Goal: Information Seeking & Learning: Learn about a topic

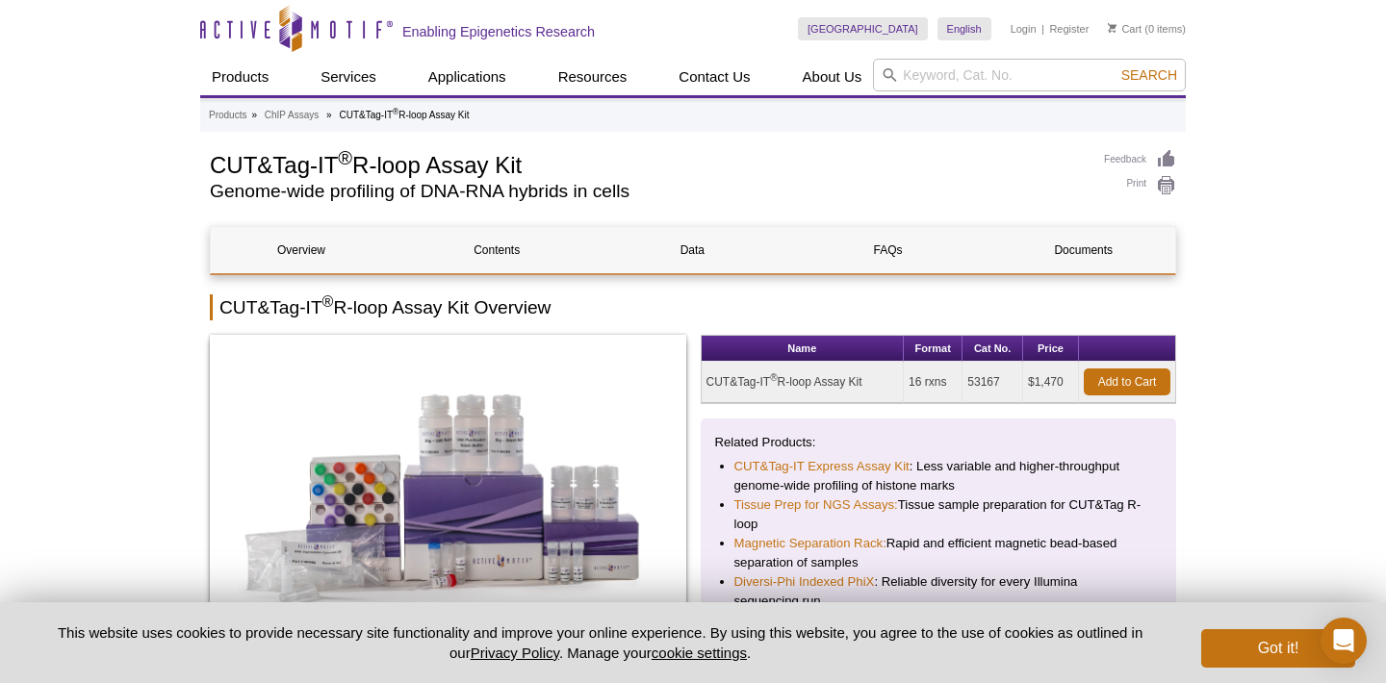
click at [444, 155] on h1 "CUT&Tag-IT ® R-loop Assay Kit" at bounding box center [647, 163] width 875 height 29
click at [444, 156] on h1 "CUT&Tag-IT ® R-loop Assay Kit" at bounding box center [647, 163] width 875 height 29
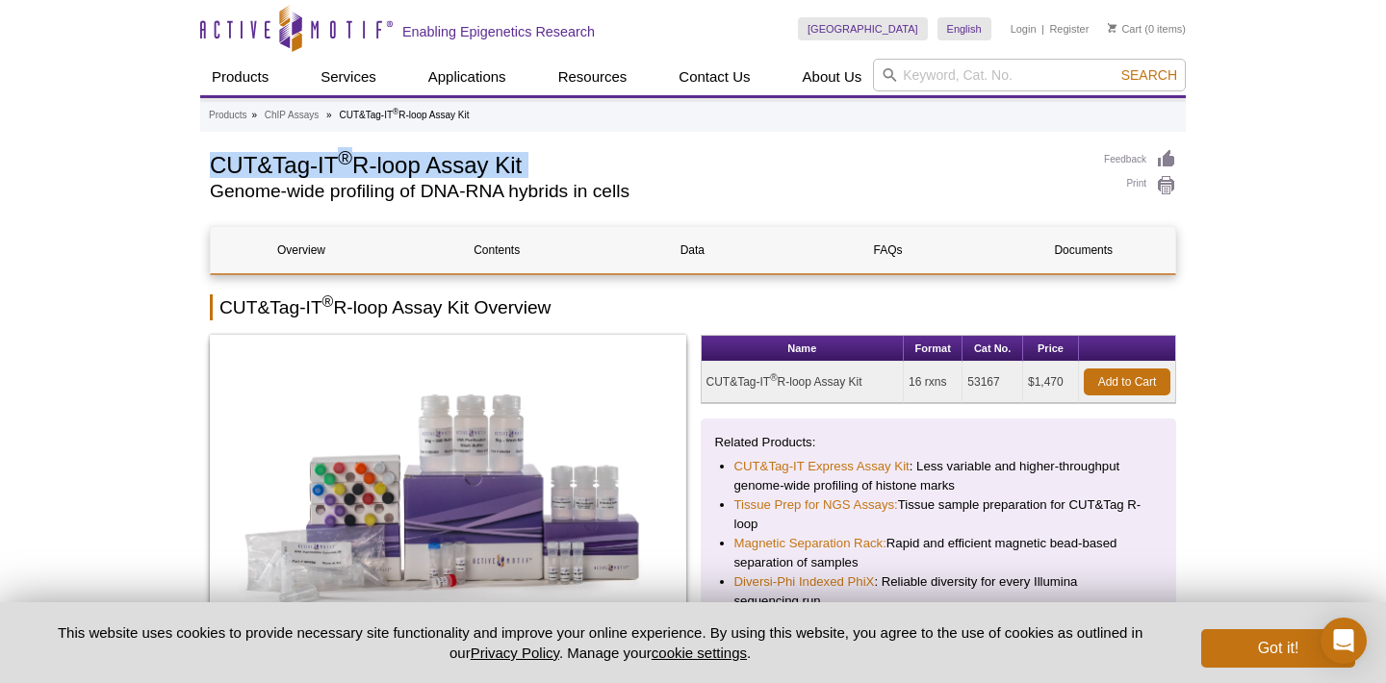
click at [444, 156] on h1 "CUT&Tag-IT ® R-loop Assay Kit" at bounding box center [647, 163] width 875 height 29
copy div "CUT&Tag-IT ® R-loop Assay Kit"
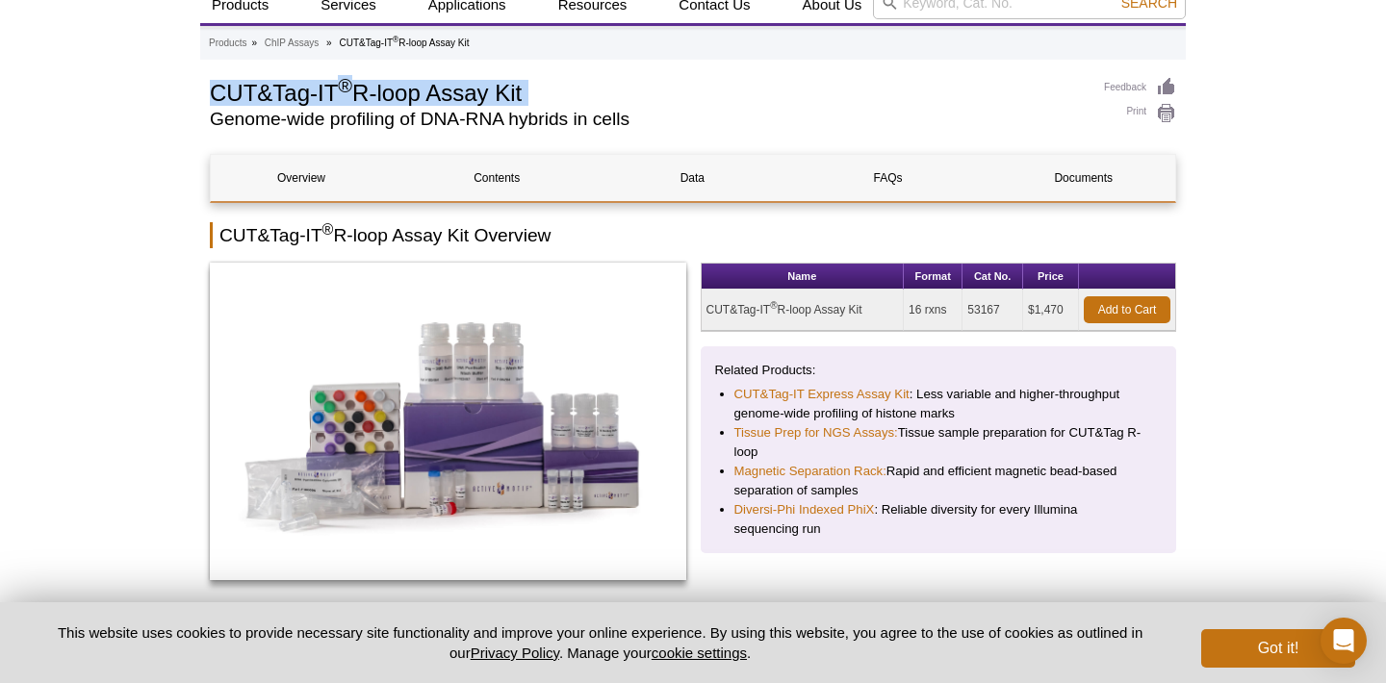
scroll to position [73, 0]
click at [986, 312] on td "53167" at bounding box center [992, 309] width 61 height 41
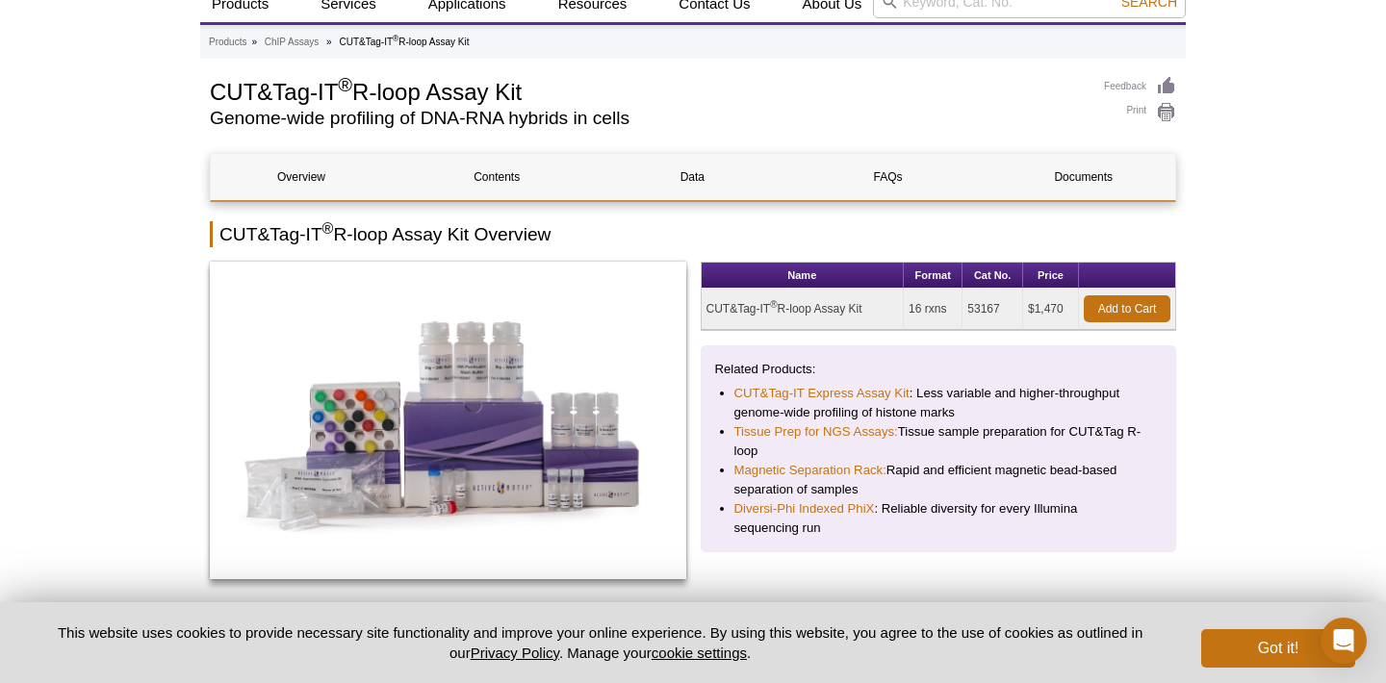
click at [986, 312] on td "53167" at bounding box center [992, 309] width 61 height 41
copy td "53167"
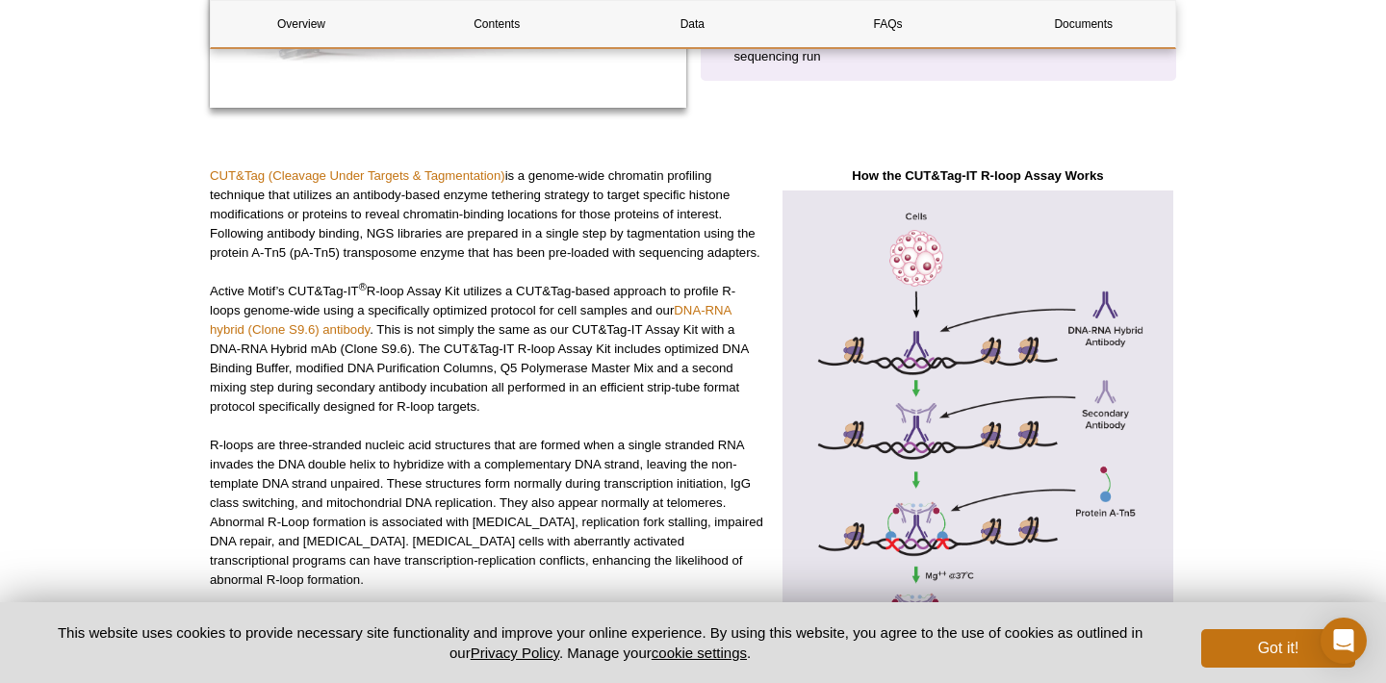
scroll to position [562, 0]
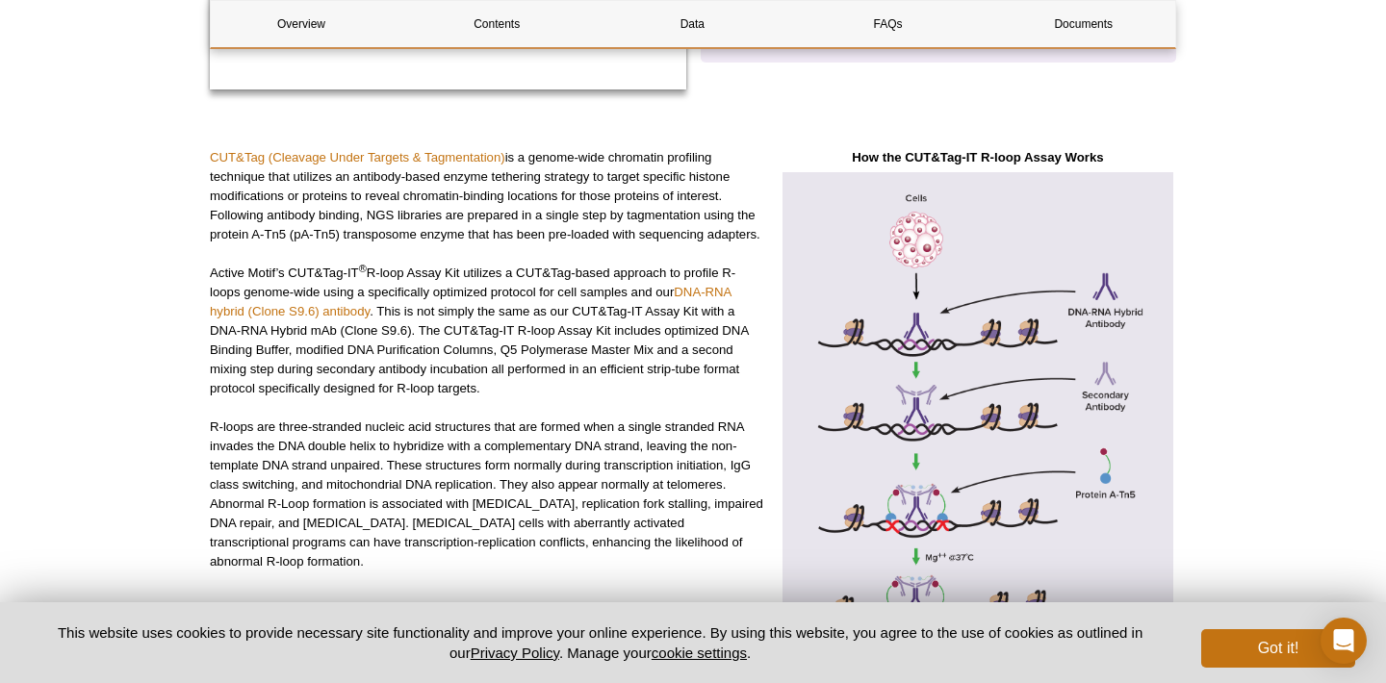
click at [707, 261] on div "CUT&Tag (Cleavage Under Targets & Tagmentation) is a genome-wide chromatin prof…" at bounding box center [487, 581] width 555 height 866
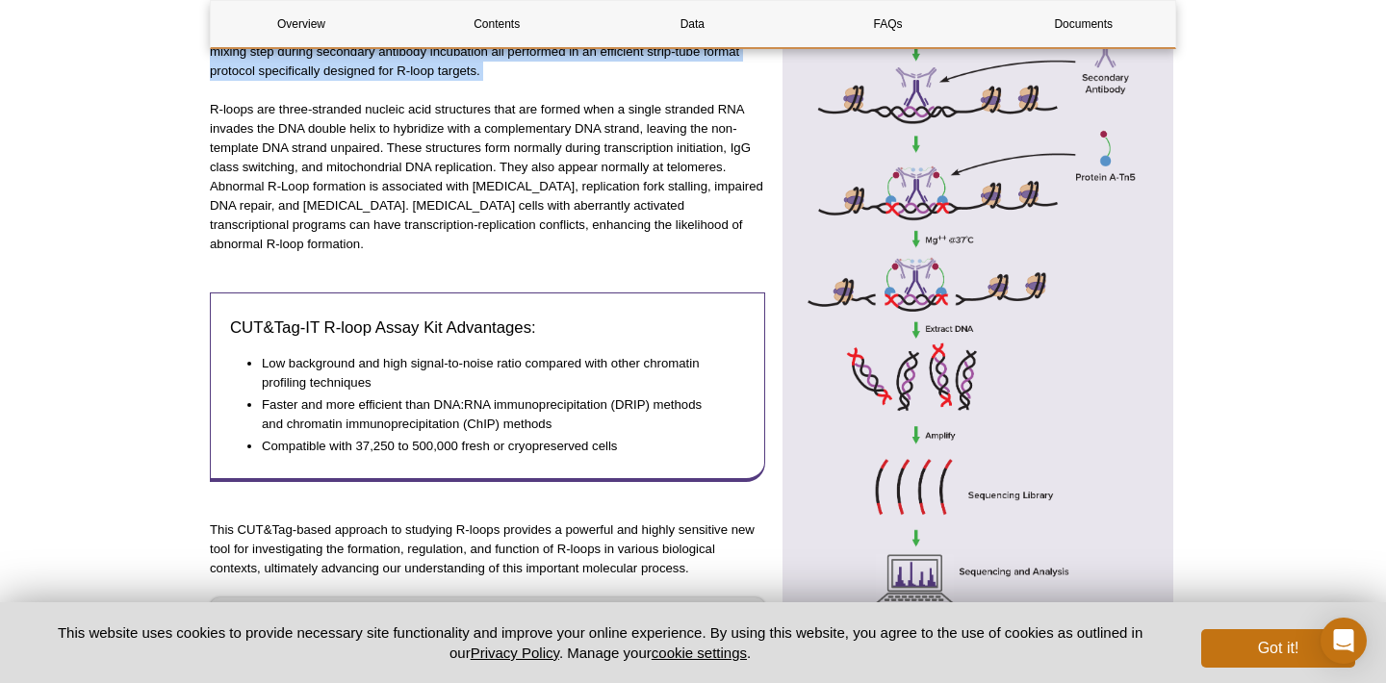
click at [707, 261] on div "CUT&Tag (Cleavage Under Targets & Tagmentation) is a genome-wide chromatin prof…" at bounding box center [487, 264] width 555 height 866
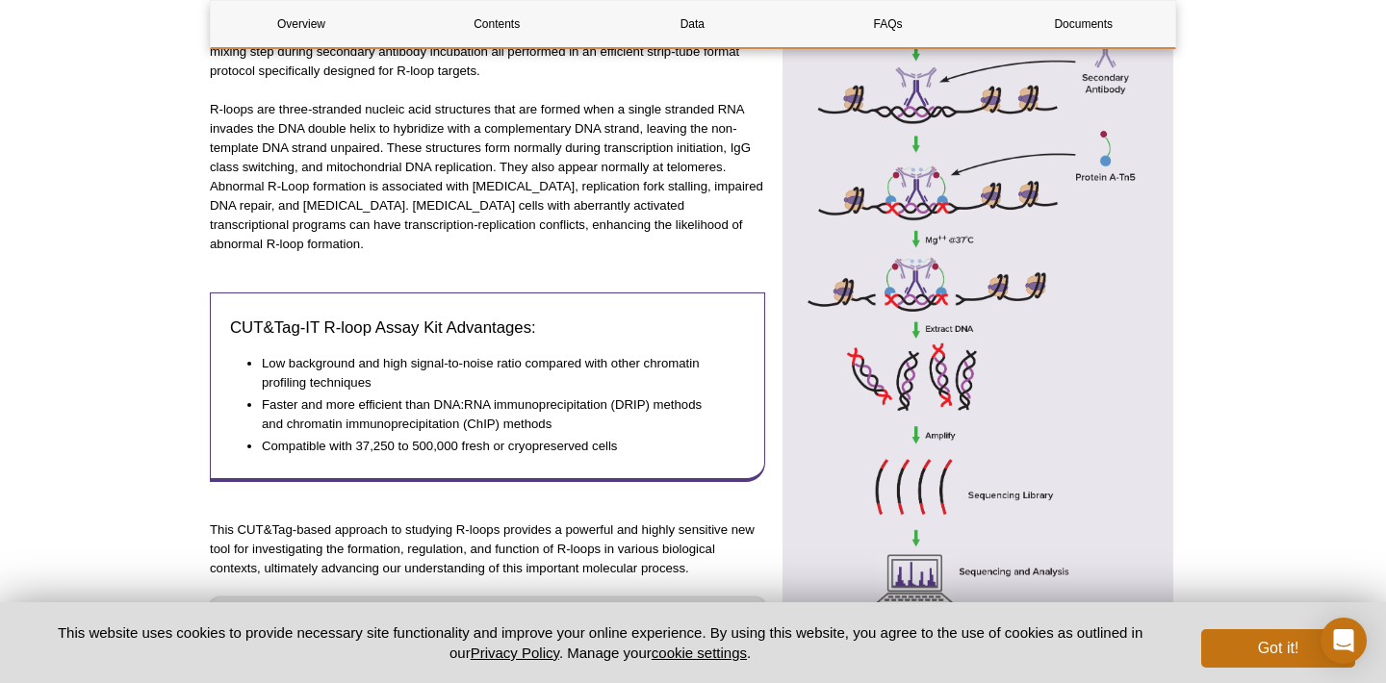
scroll to position [1180, 0]
